Goal: Find specific page/section: Find specific page/section

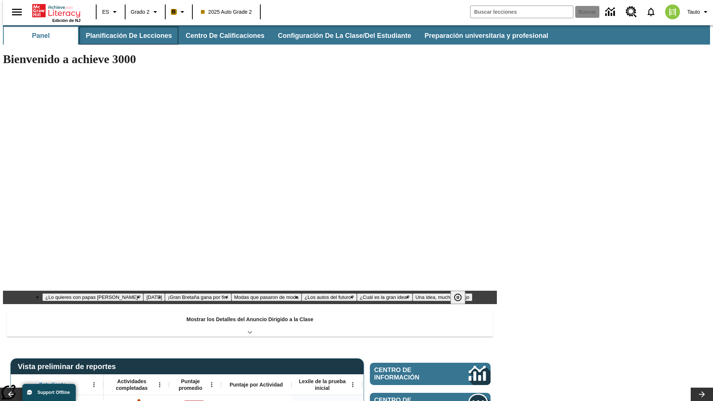
click at [124, 36] on button "Planificación de lecciones" at bounding box center [128, 36] width 99 height 18
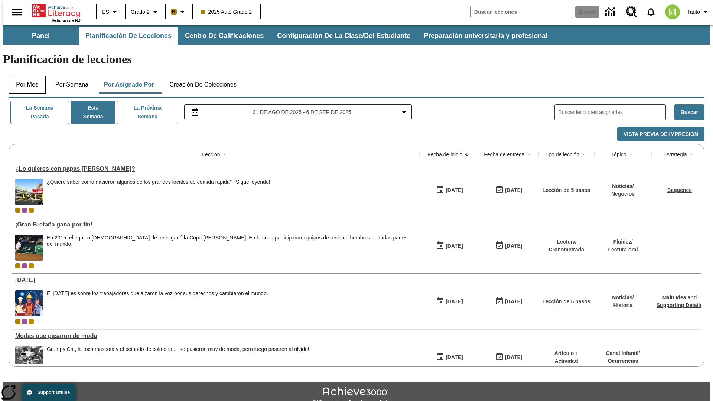
click at [24, 76] on button "Por mes" at bounding box center [27, 85] width 37 height 18
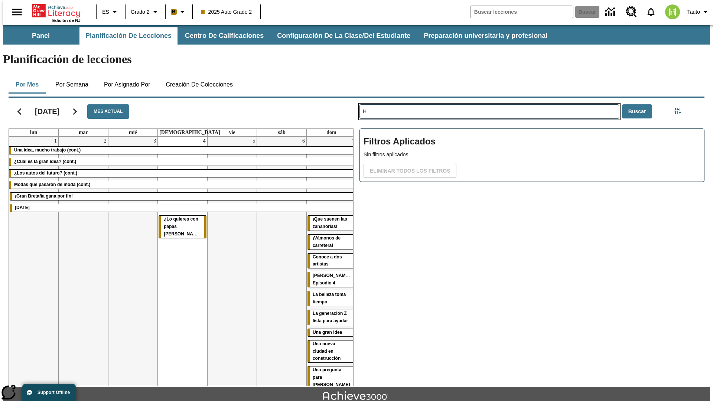
type input "H"
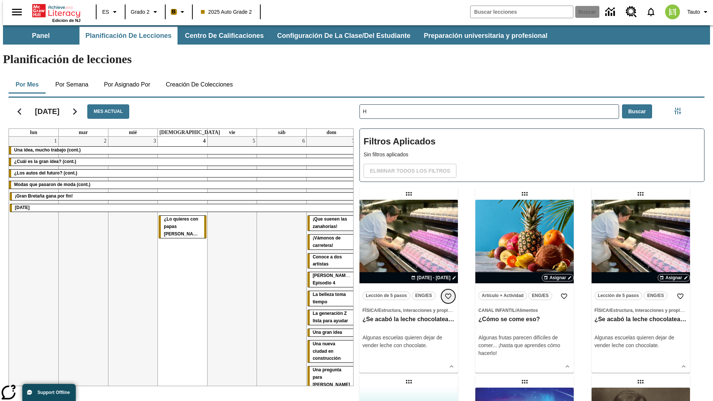
click at [448, 293] on icon "Añadir a mis Favoritas" at bounding box center [447, 296] width 7 height 7
click at [53, 10] on icon "Portada" at bounding box center [56, 10] width 49 height 15
